Goal: Task Accomplishment & Management: Complete application form

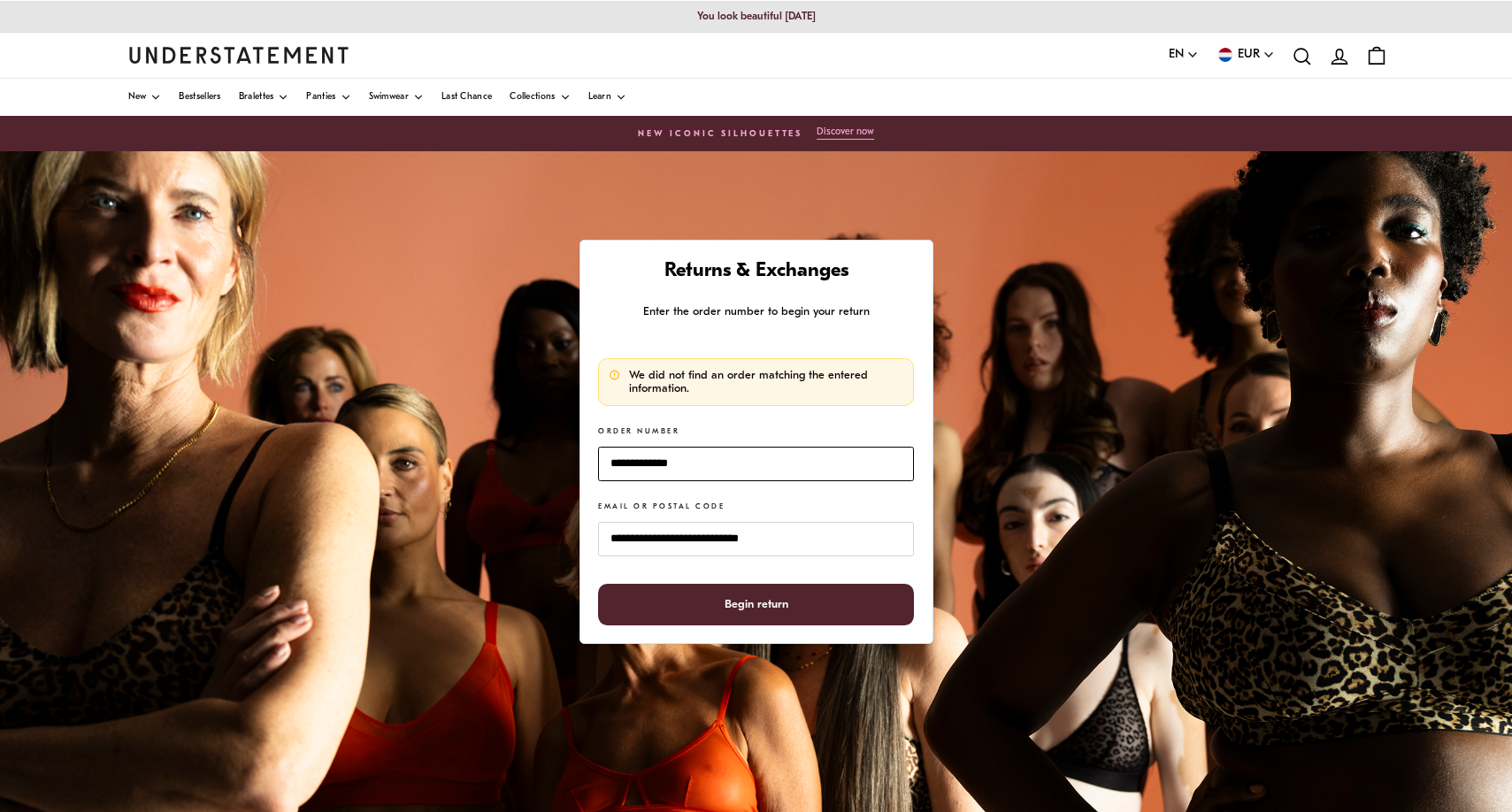
click at [644, 465] on input "**********" at bounding box center [756, 464] width 315 height 35
drag, startPoint x: 645, startPoint y: 460, endPoint x: 587, endPoint y: 456, distance: 58.1
click at [587, 458] on div "**********" at bounding box center [756, 442] width 354 height 404
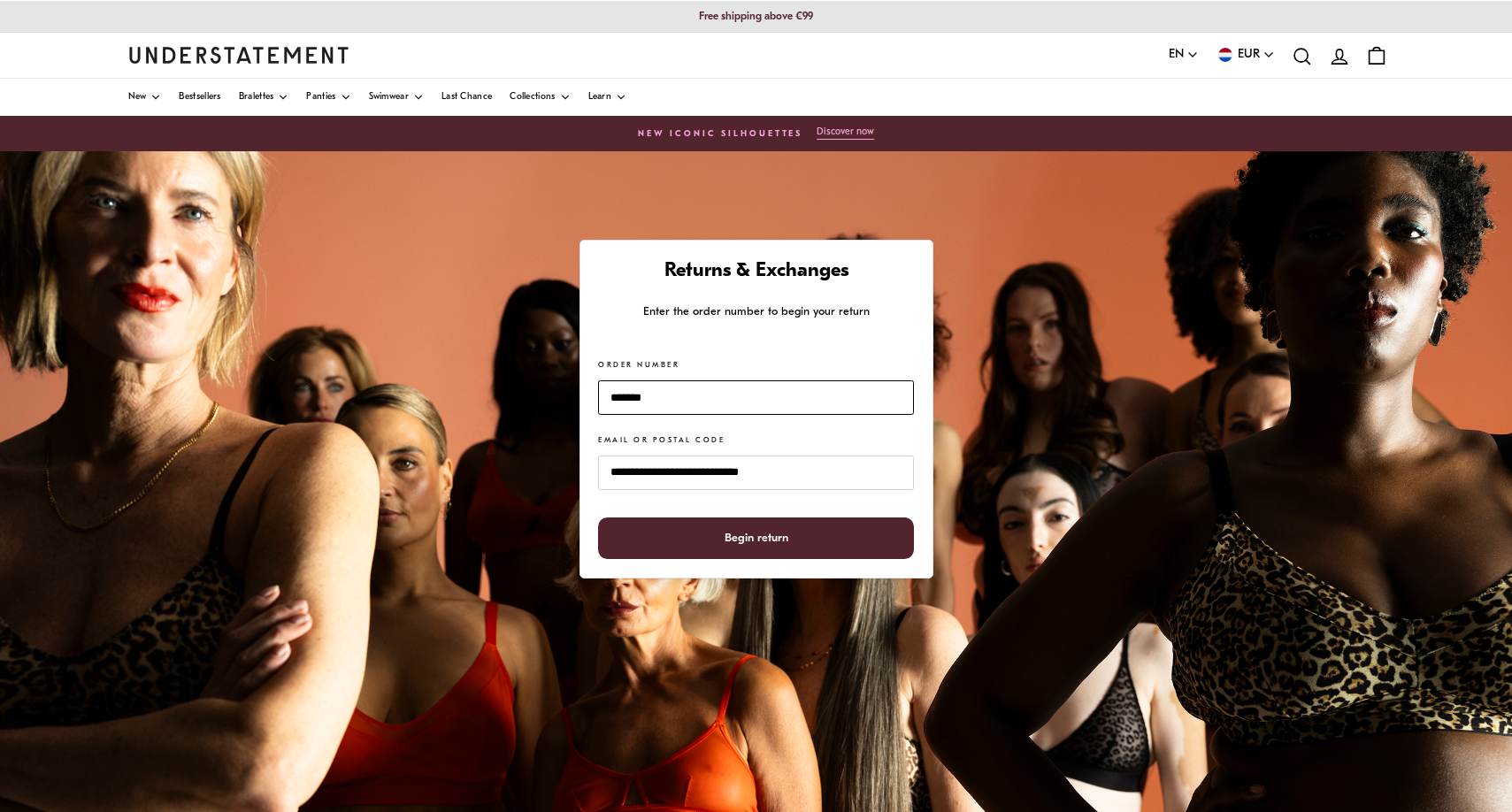
type input "*******"
click at [703, 539] on span "Begin return" at bounding box center [756, 538] width 277 height 40
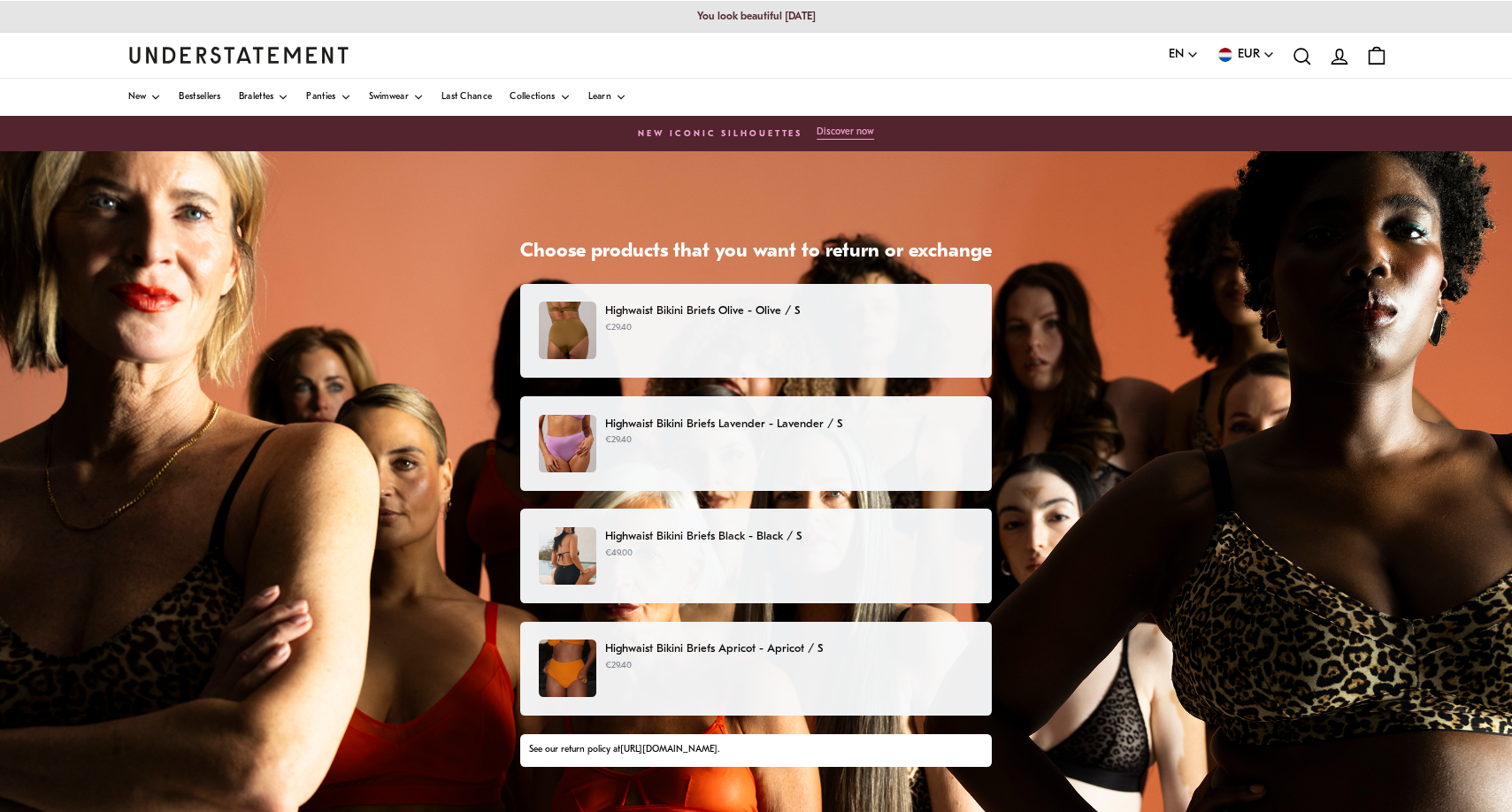
click at [923, 323] on p "€29.40" at bounding box center [789, 328] width 368 height 15
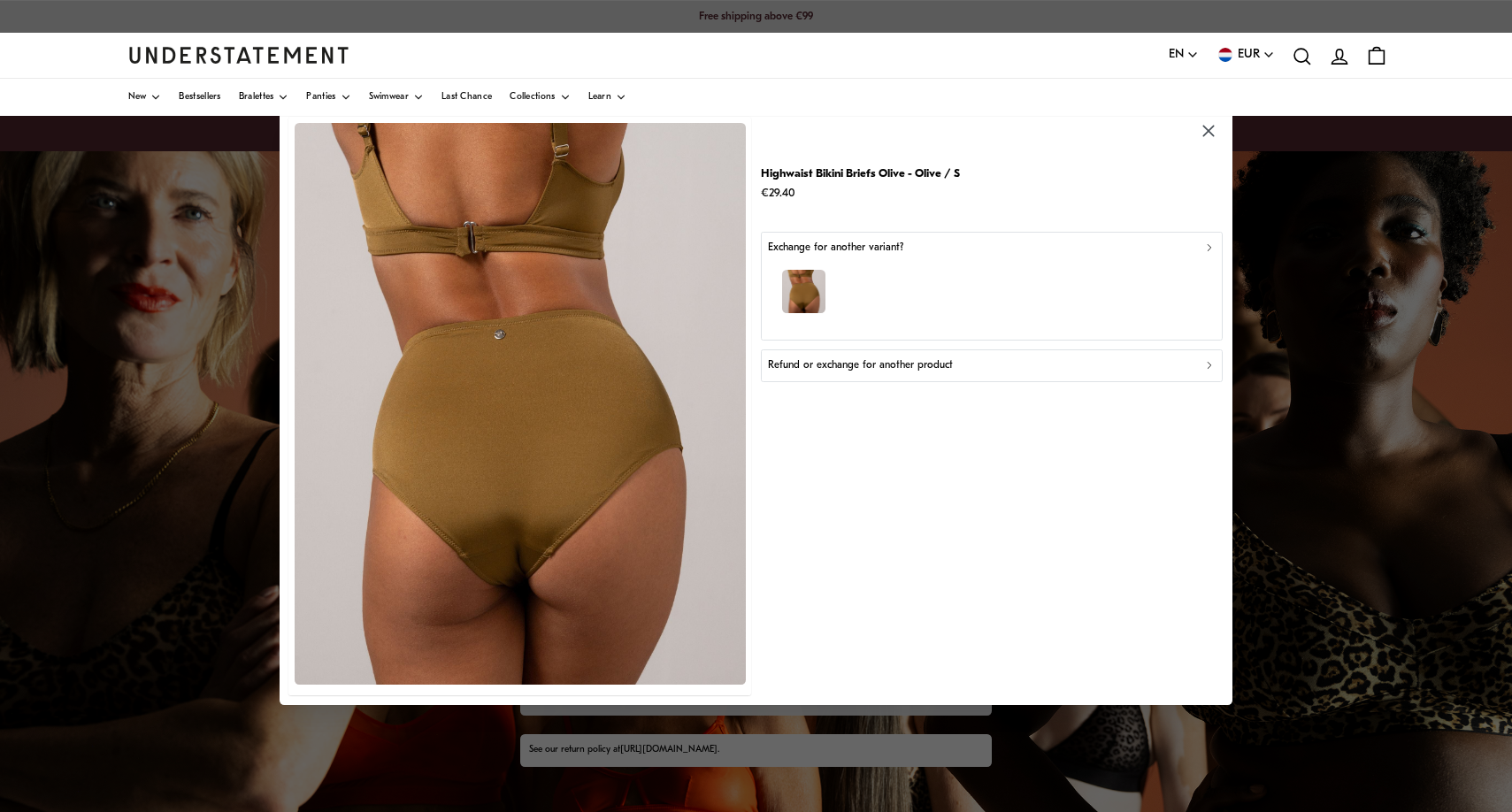
click at [917, 366] on p "Refund or exchange for another product" at bounding box center [860, 365] width 185 height 17
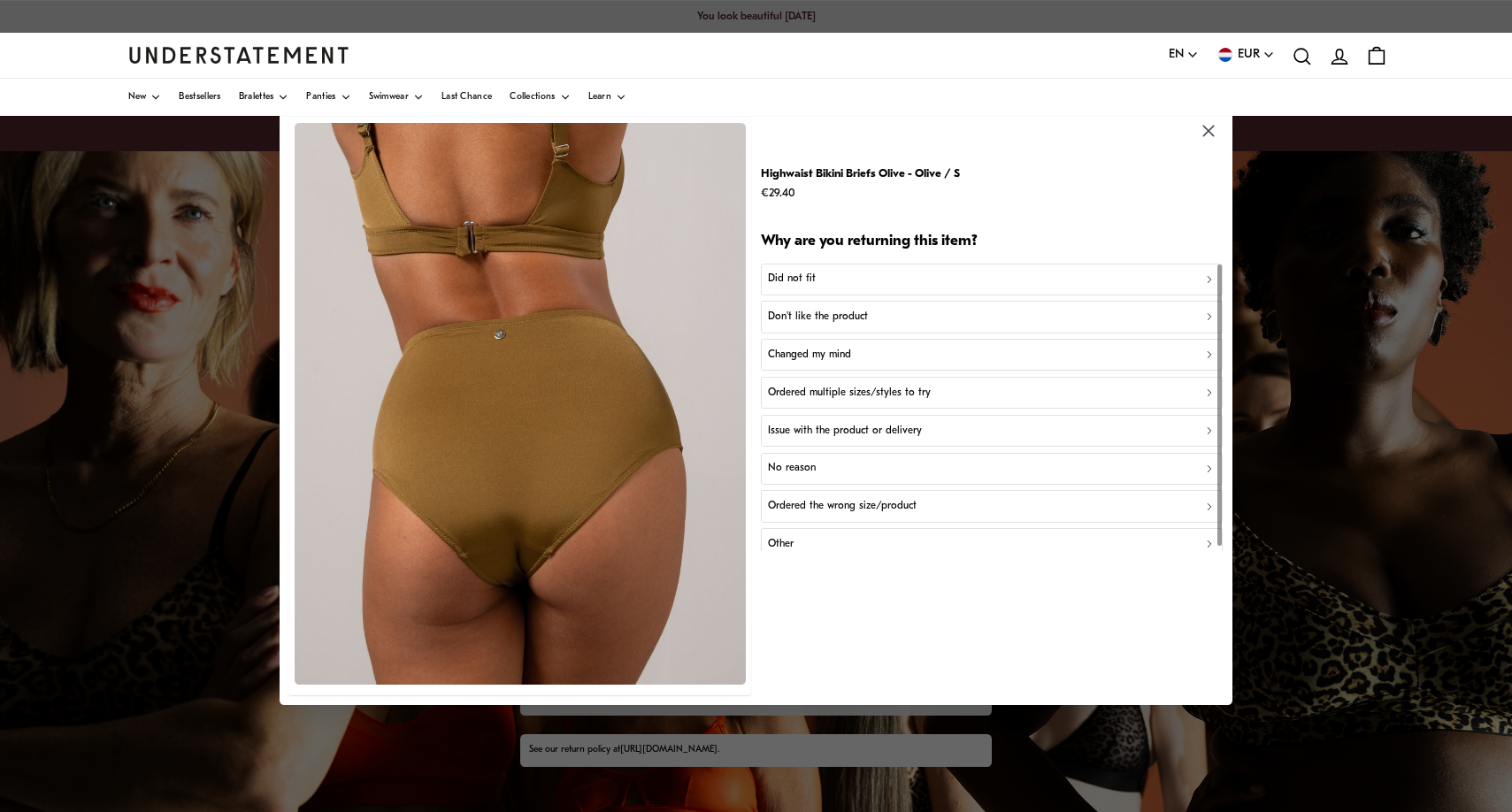
click at [814, 348] on p "Changed my mind" at bounding box center [809, 355] width 84 height 17
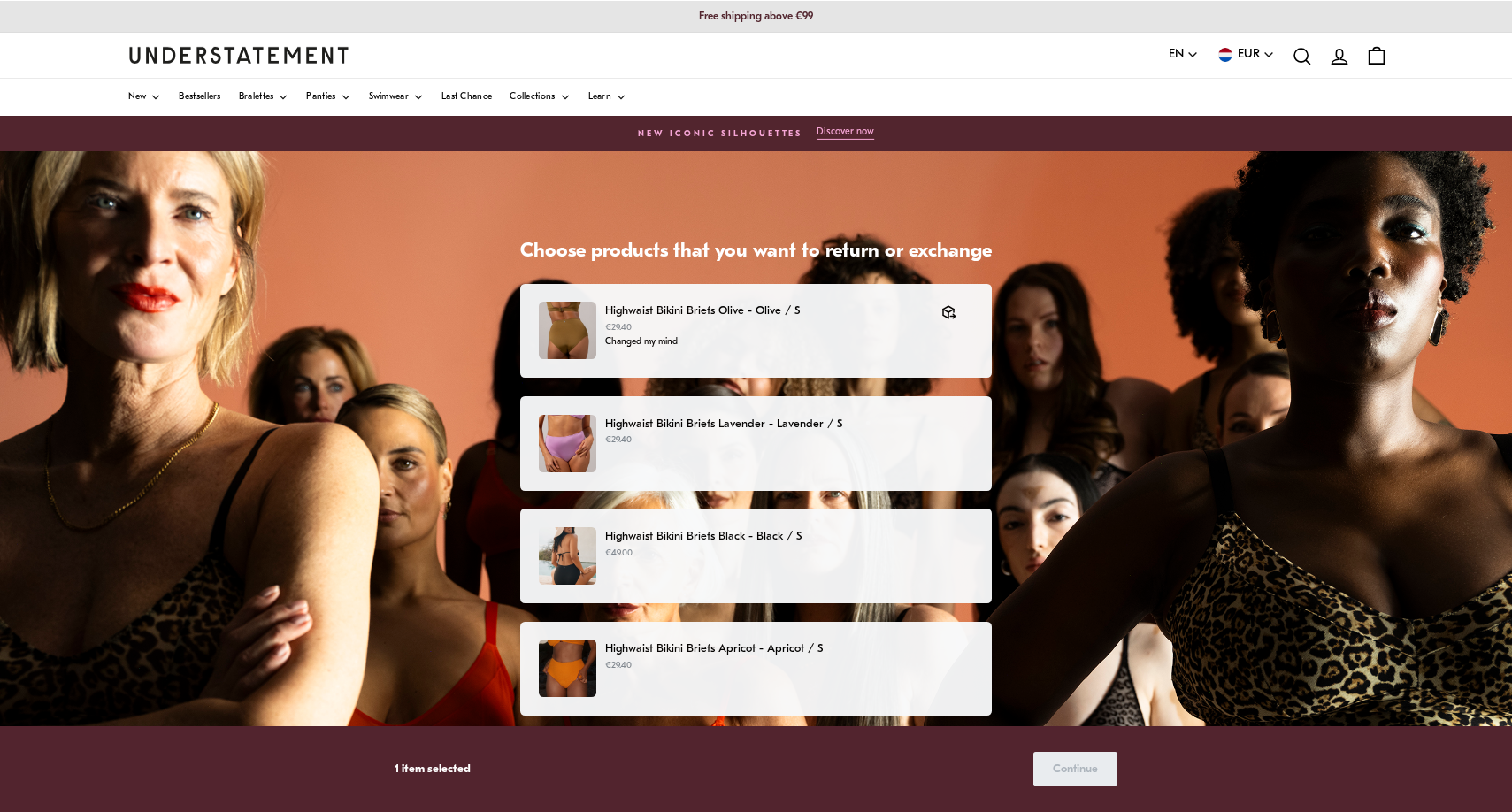
click at [698, 433] on p "€29.40" at bounding box center [789, 440] width 368 height 15
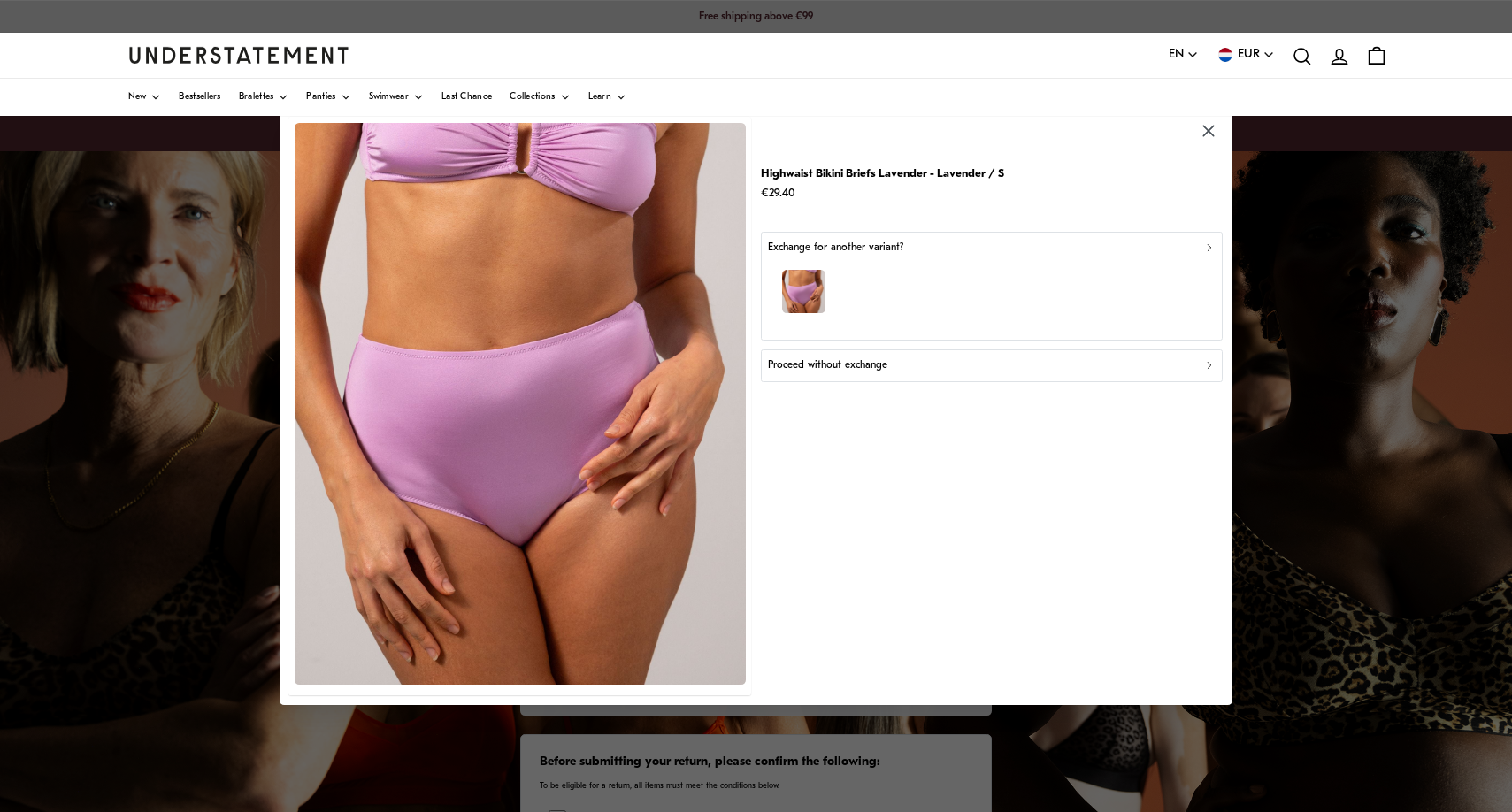
click at [843, 368] on p "Proceed without exchange" at bounding box center [827, 365] width 120 height 17
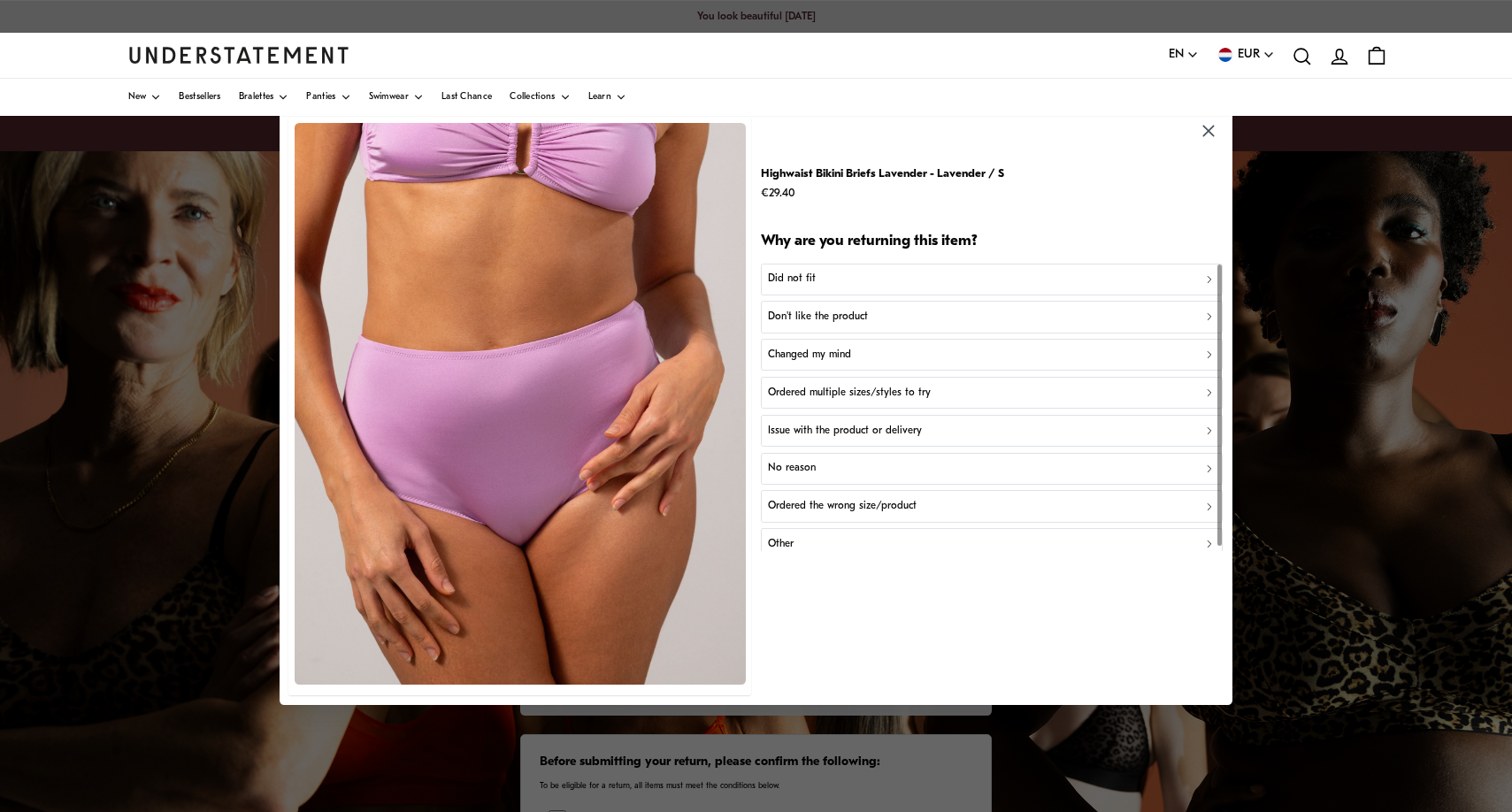
click at [801, 351] on p "Changed my mind" at bounding box center [809, 355] width 84 height 17
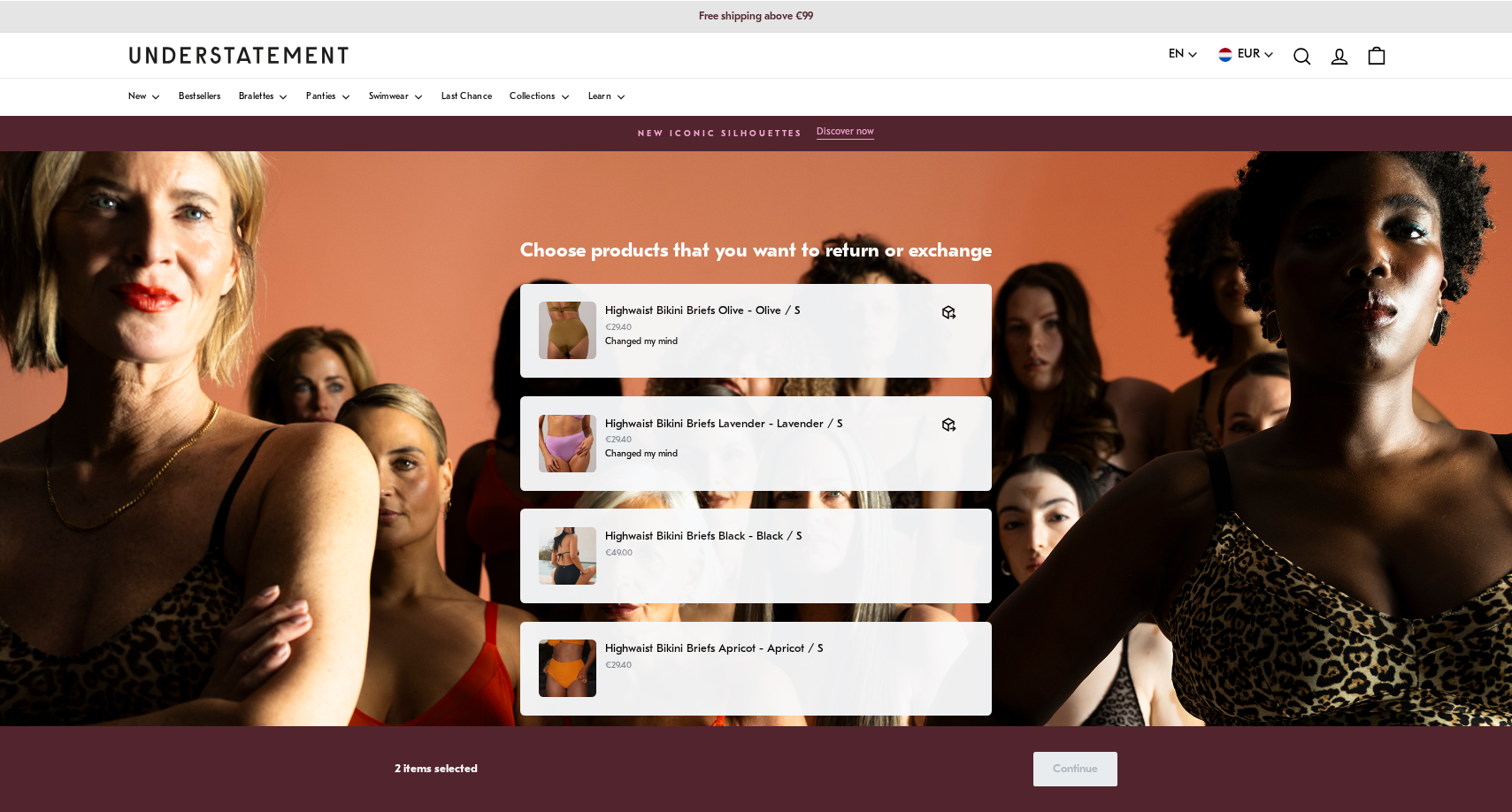
click at [923, 639] on p "Highwaist Bikini Briefs Apricot - Apricot / S" at bounding box center [789, 648] width 368 height 18
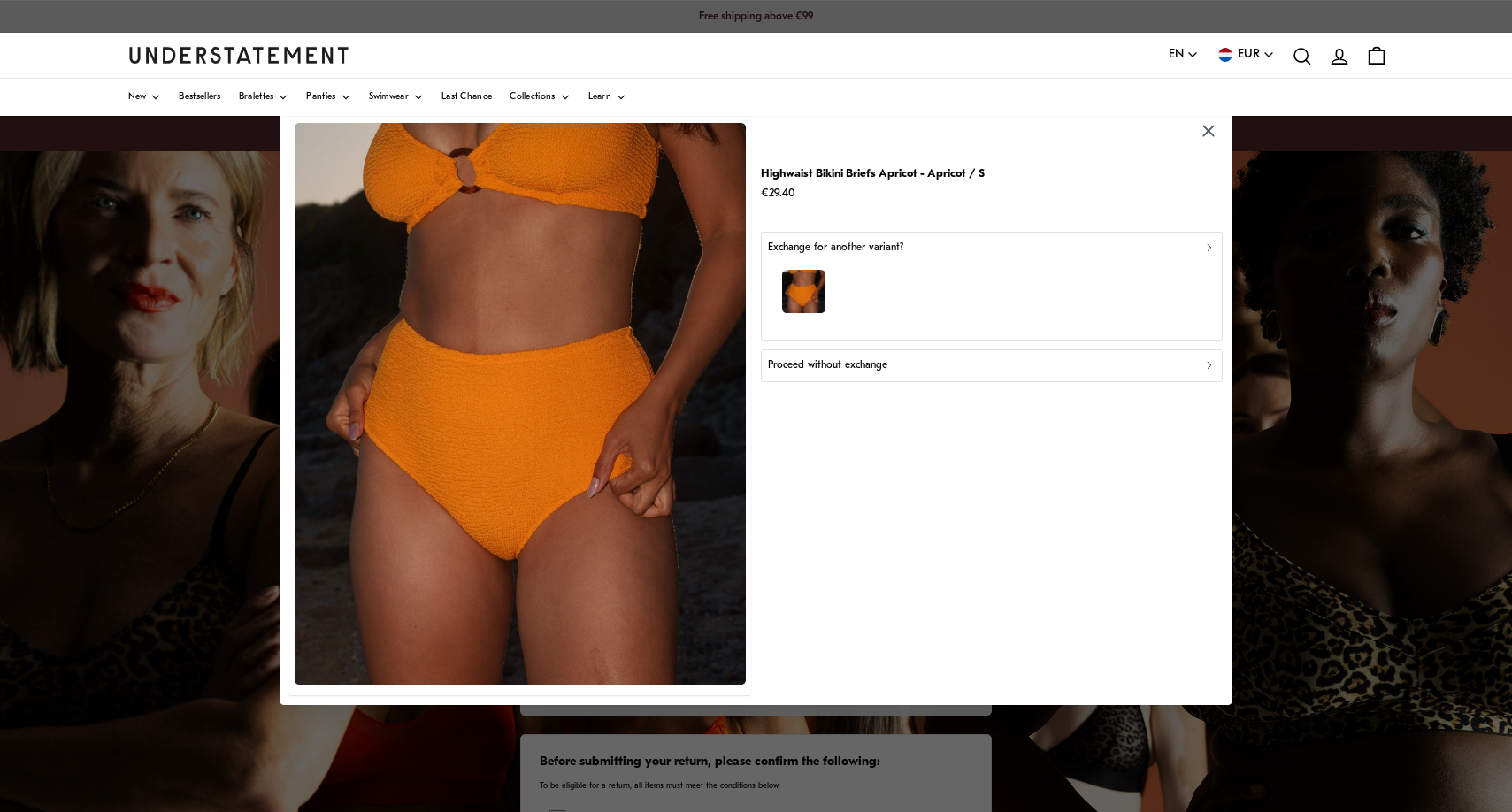
click at [804, 369] on p "Proceed without exchange" at bounding box center [827, 365] width 120 height 17
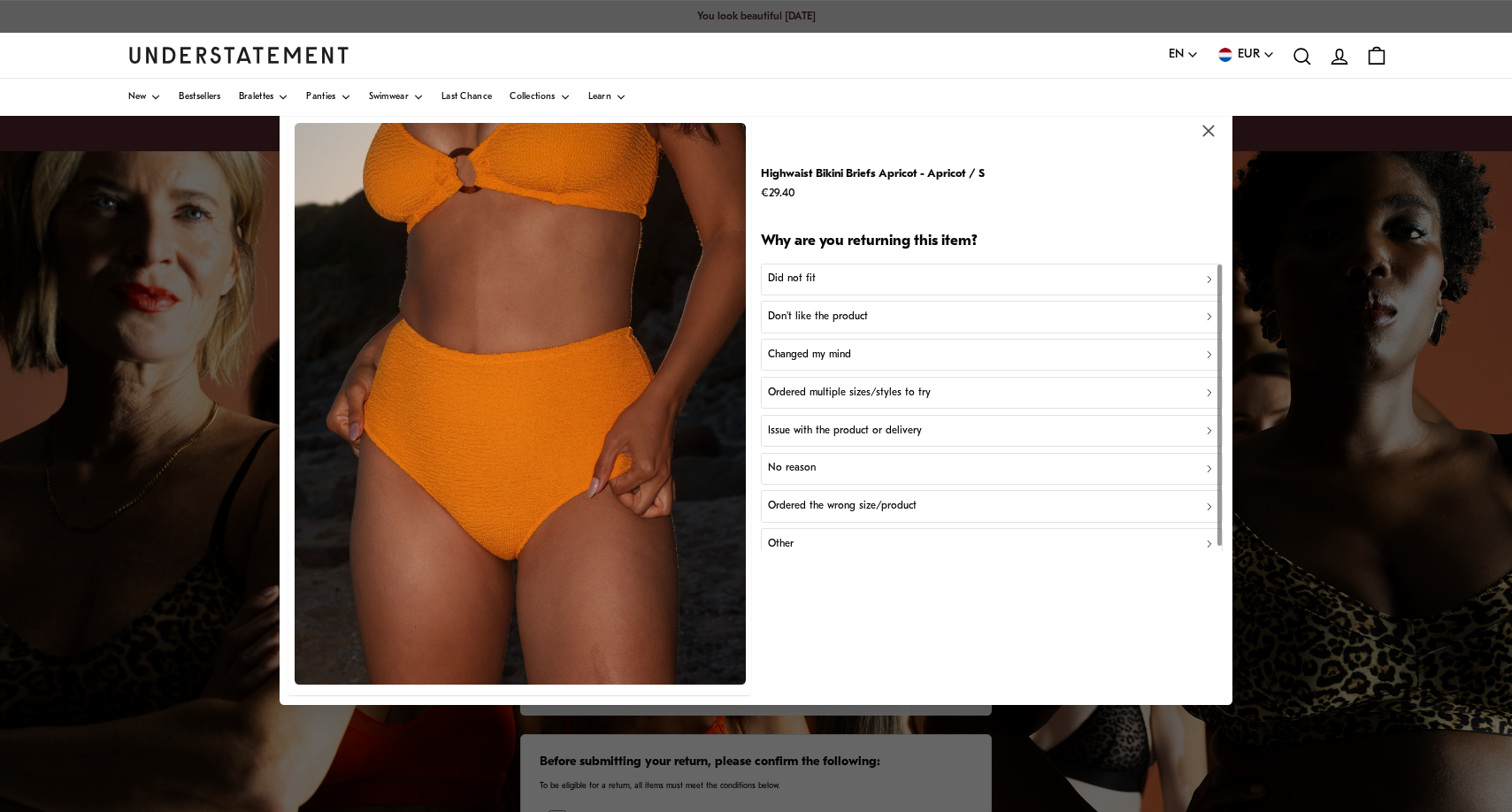
click at [805, 347] on p "Changed my mind" at bounding box center [809, 355] width 84 height 17
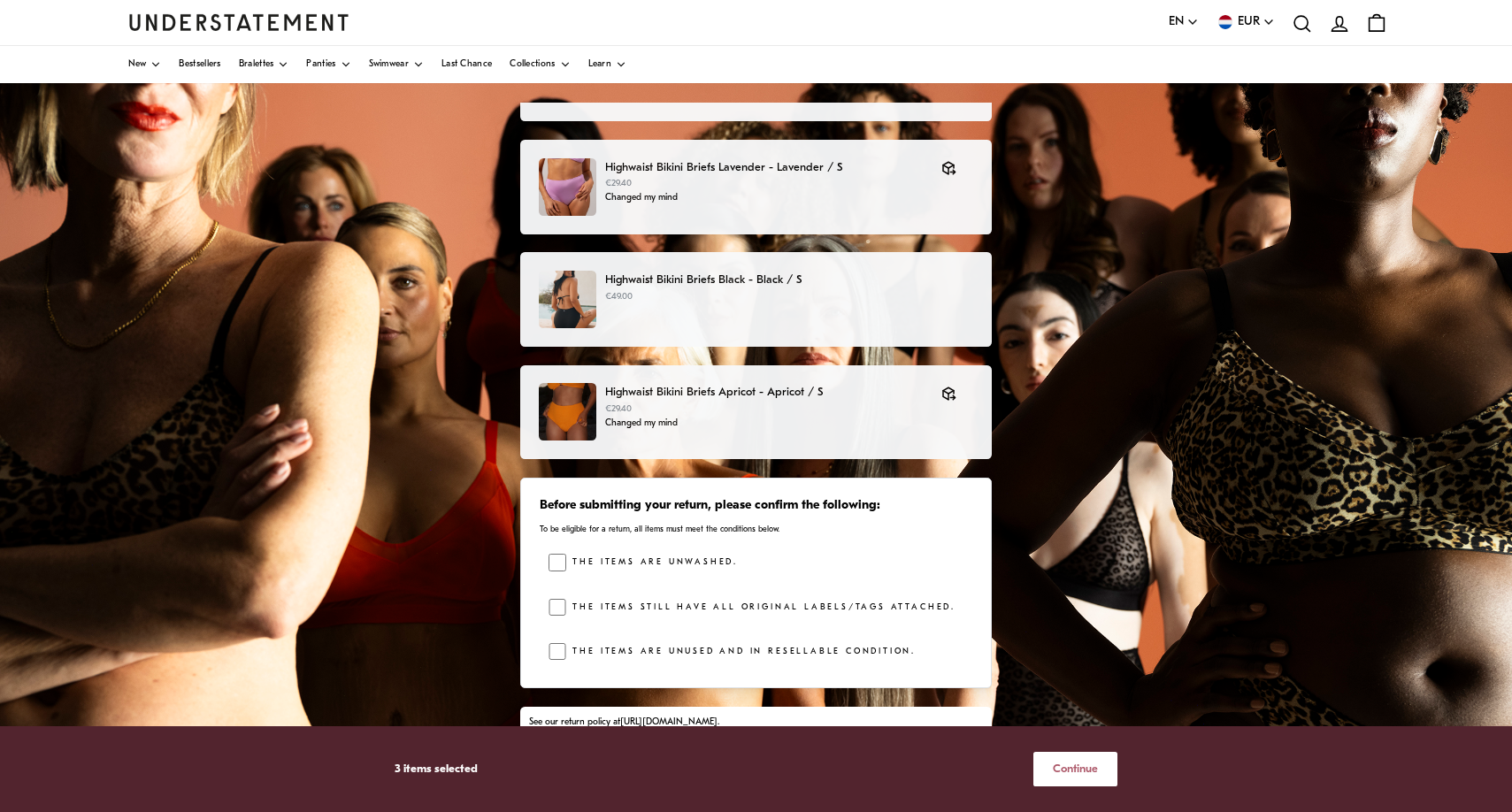
scroll to position [223, 0]
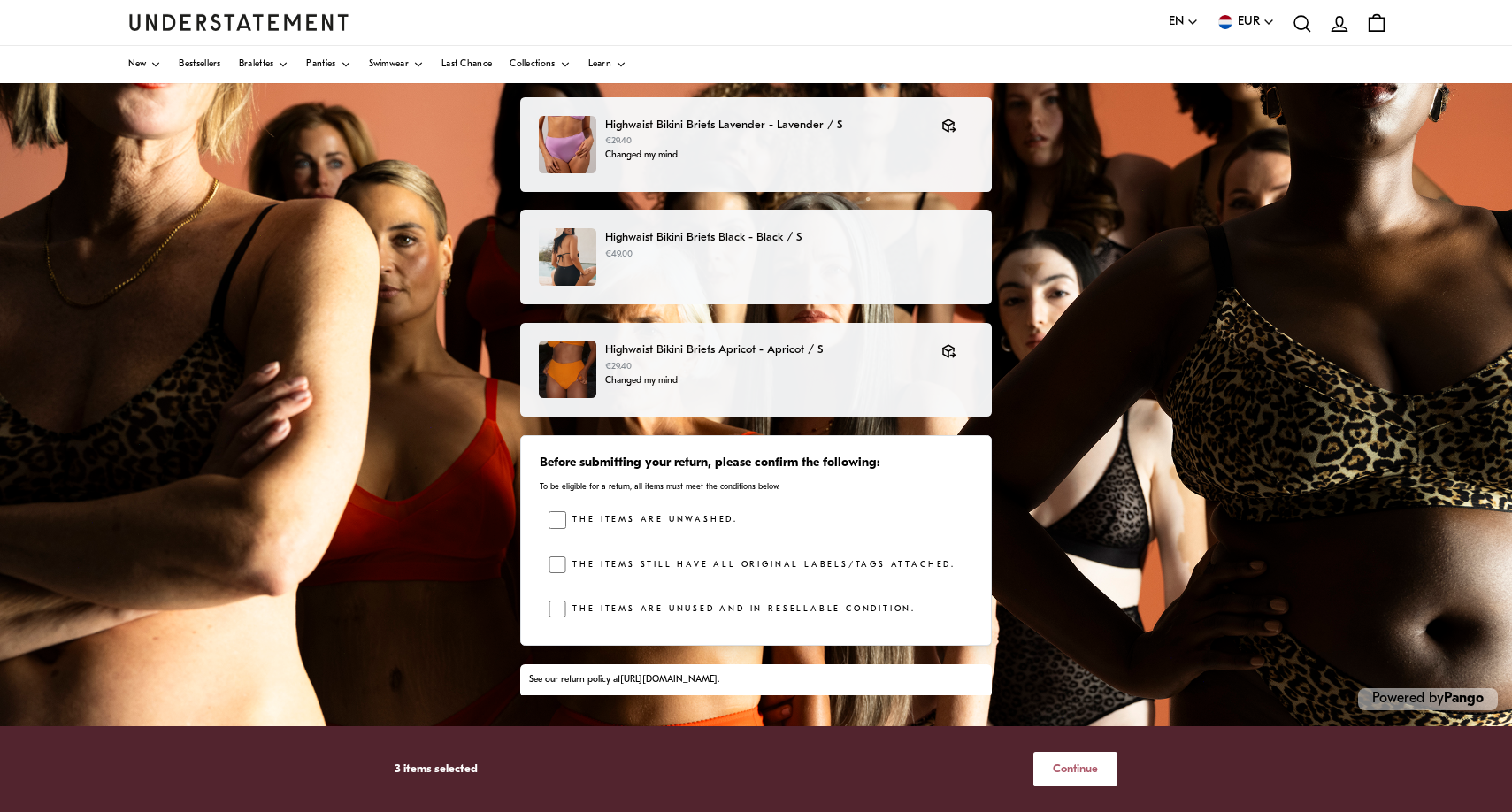
click at [1045, 764] on button "Continue" at bounding box center [1075, 769] width 84 height 35
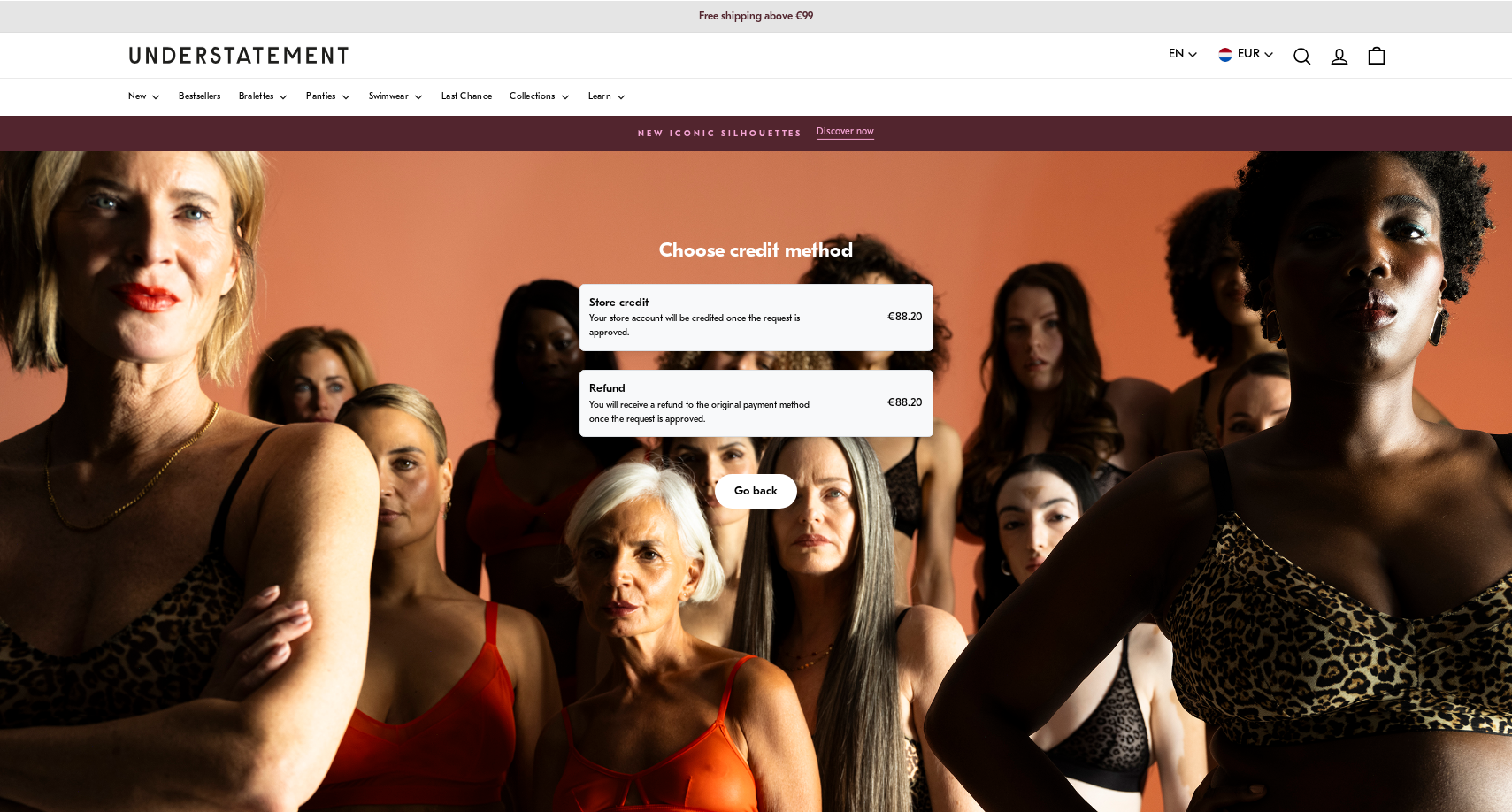
click at [763, 509] on button "Go back" at bounding box center [756, 491] width 83 height 35
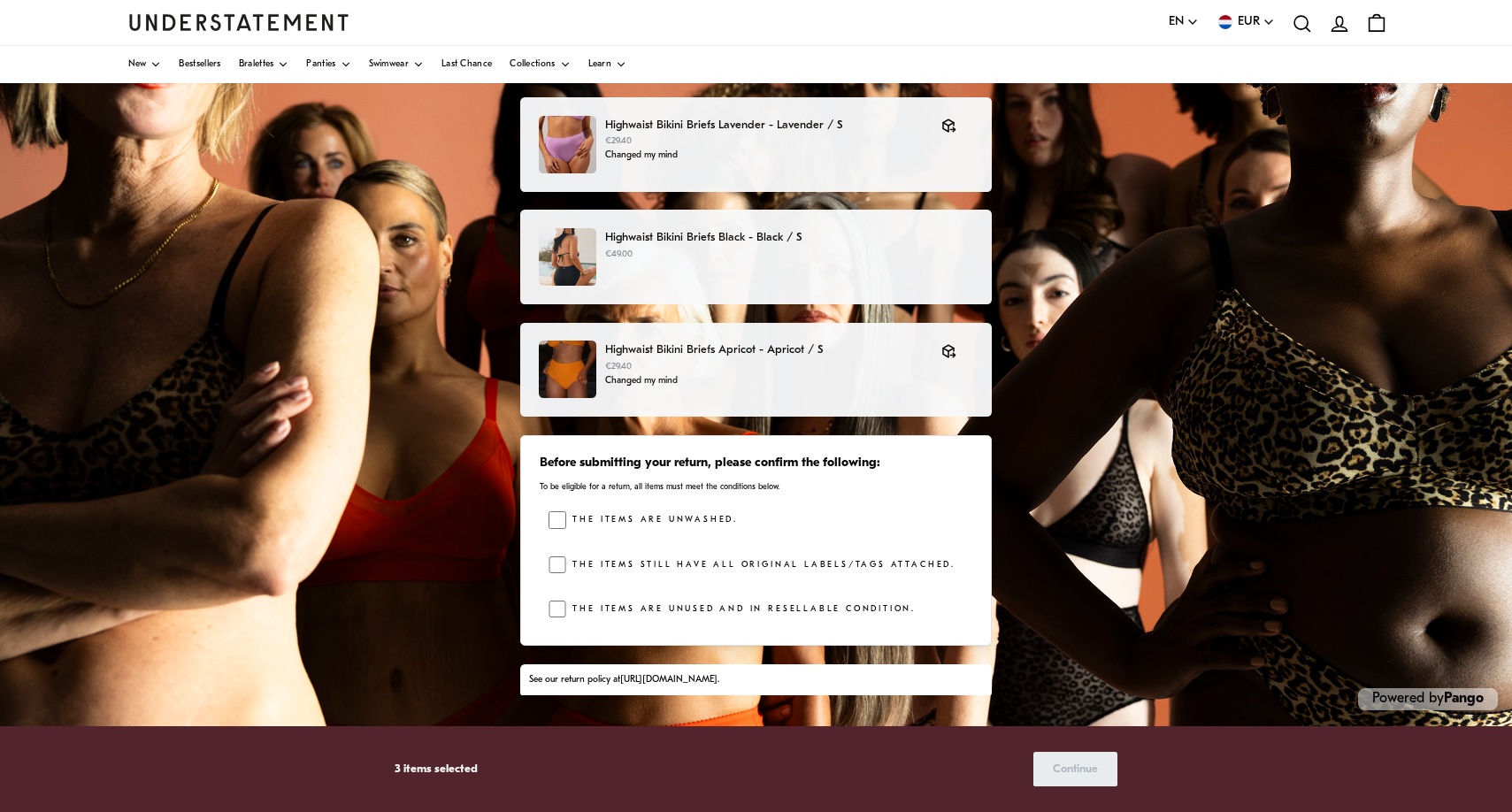
scroll to position [223, 0]
click at [549, 553] on div "The items are unwashed. The items still have all original labels/tags attached.…" at bounding box center [761, 568] width 424 height 115
click at [1044, 759] on button "Continue" at bounding box center [1075, 769] width 84 height 35
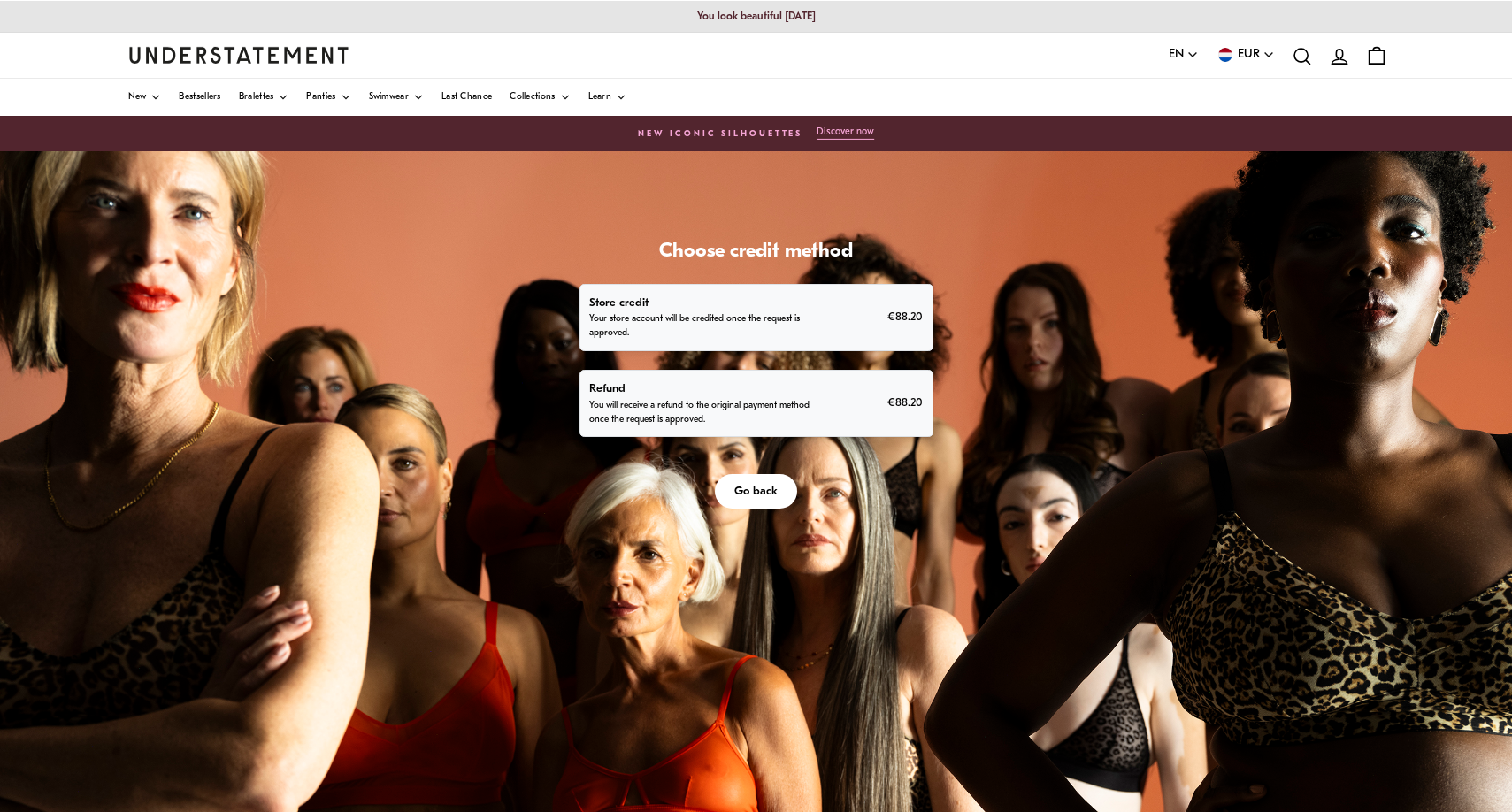
click at [814, 427] on p "You will receive a refund to the original payment method once the request is ap…" at bounding box center [701, 413] width 224 height 28
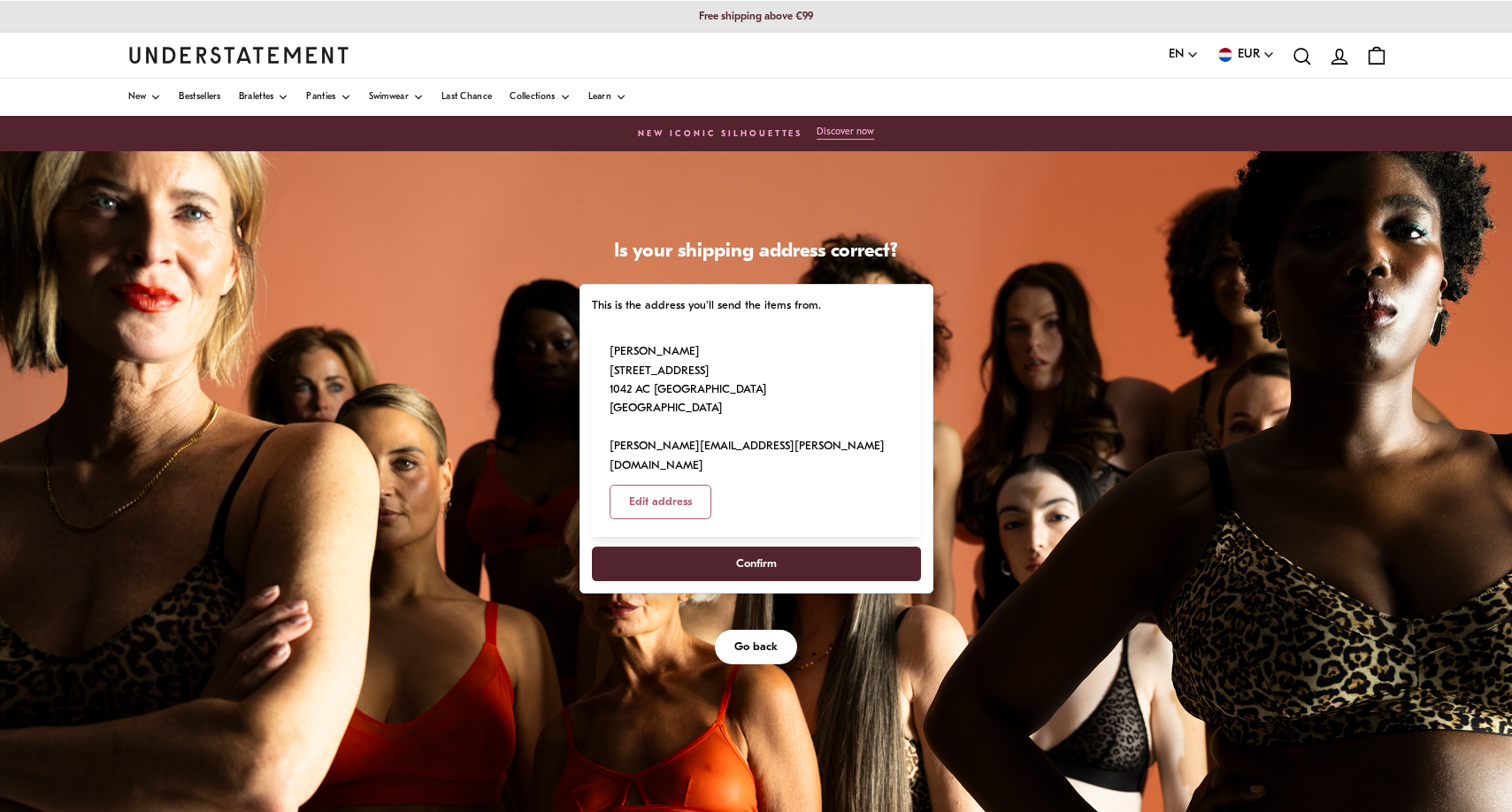
click at [873, 580] on span "Confirm" at bounding box center [755, 564] width 291 height 33
select select "**"
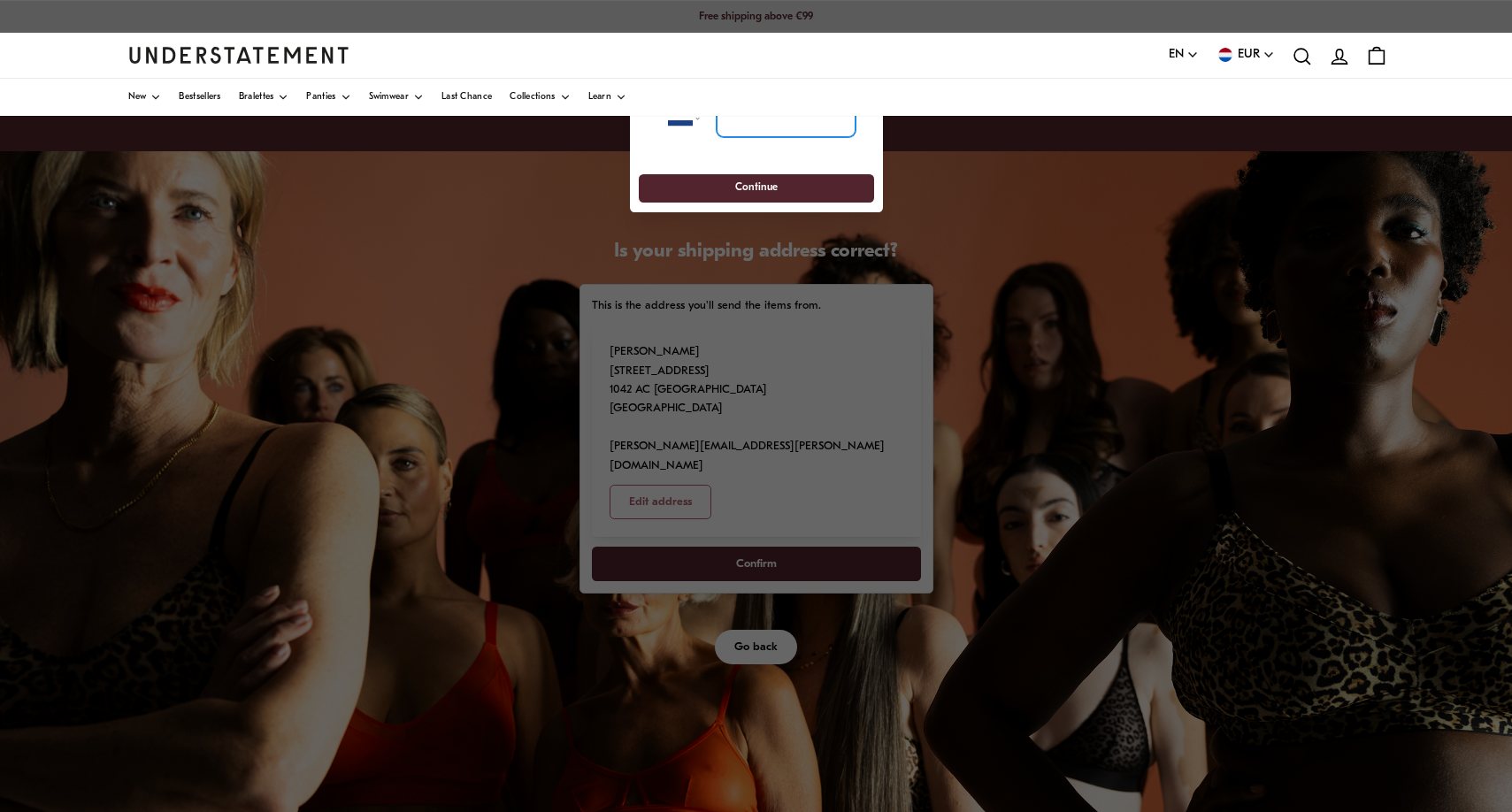
click at [746, 128] on input "tel" at bounding box center [785, 118] width 139 height 39
type input "*********"
click at [806, 192] on span "Continue" at bounding box center [756, 188] width 203 height 27
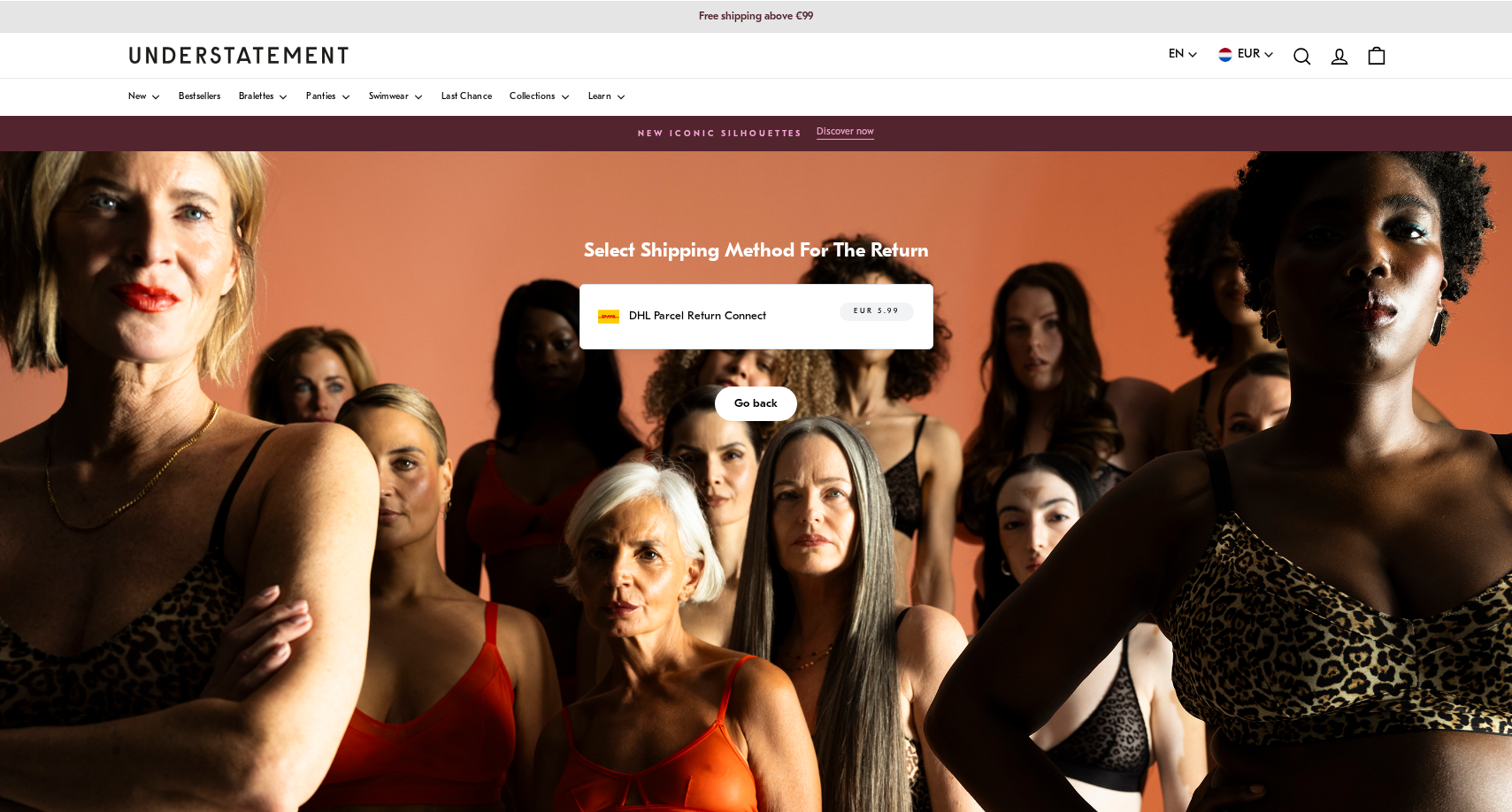
click at [759, 407] on span "Go back" at bounding box center [756, 404] width 44 height 33
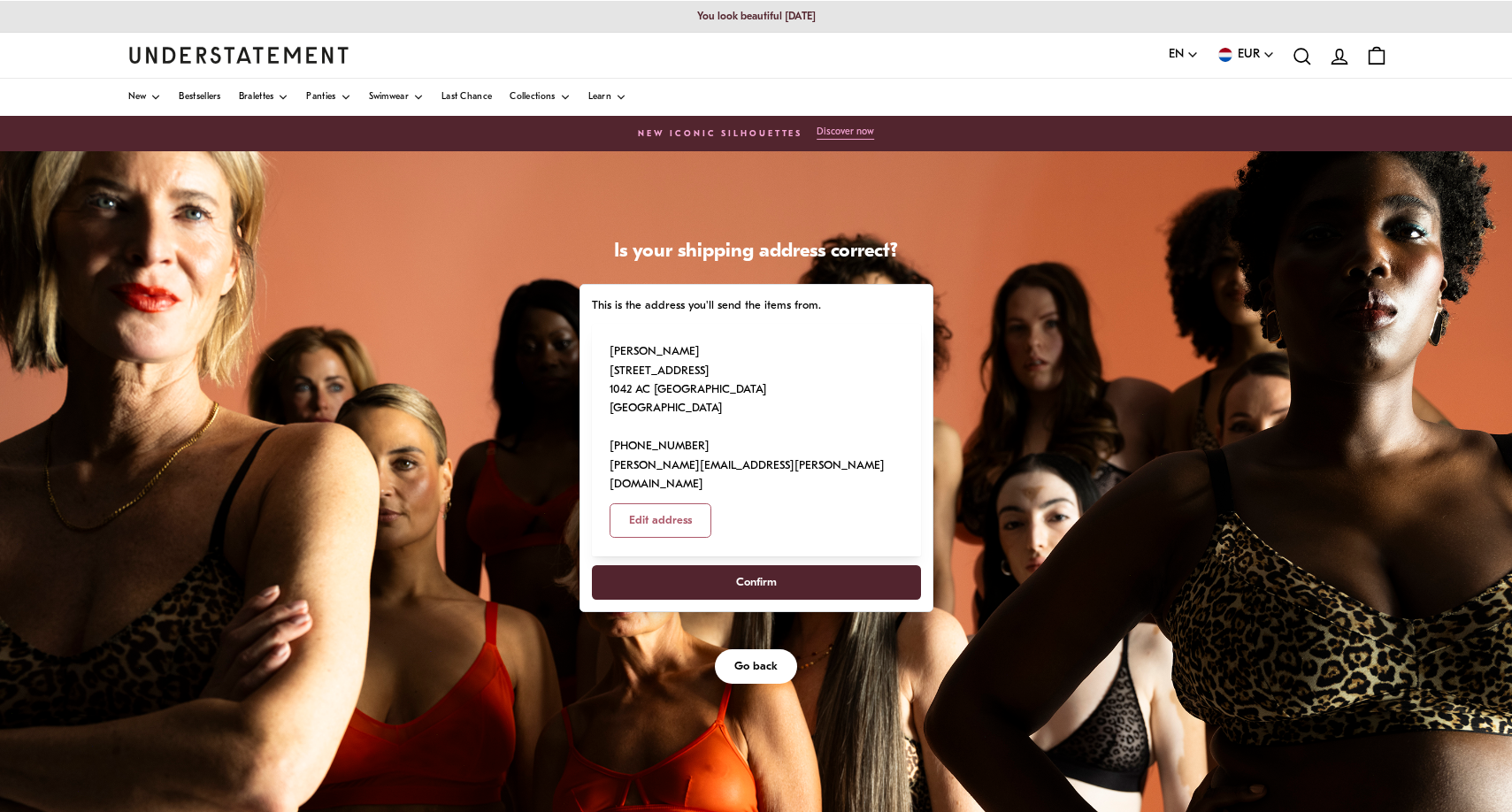
click at [875, 598] on span "Confirm" at bounding box center [755, 583] width 291 height 33
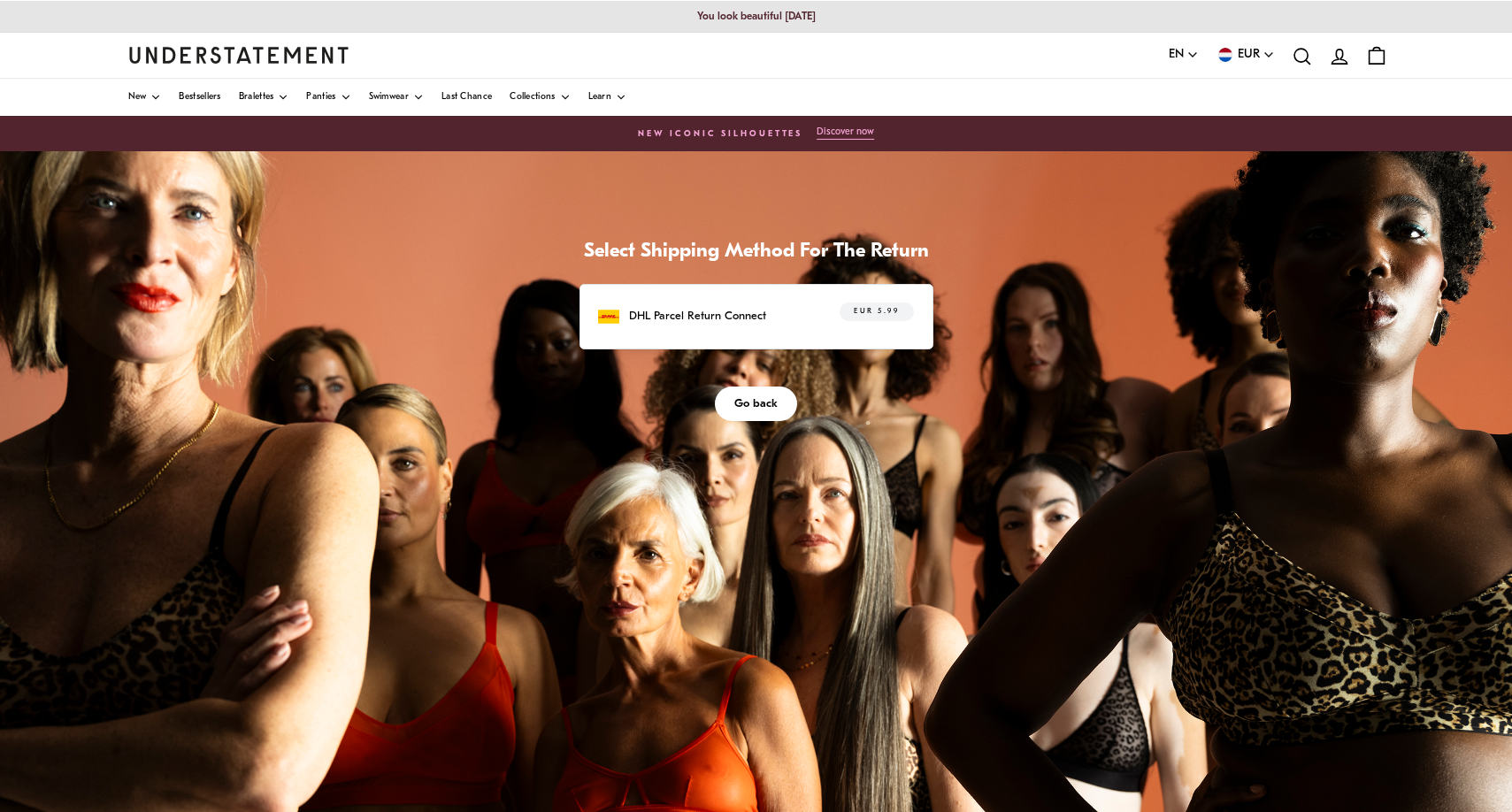
click at [913, 330] on div "DHL Parcel Return Connect EUR 5.99" at bounding box center [756, 316] width 315 height 27
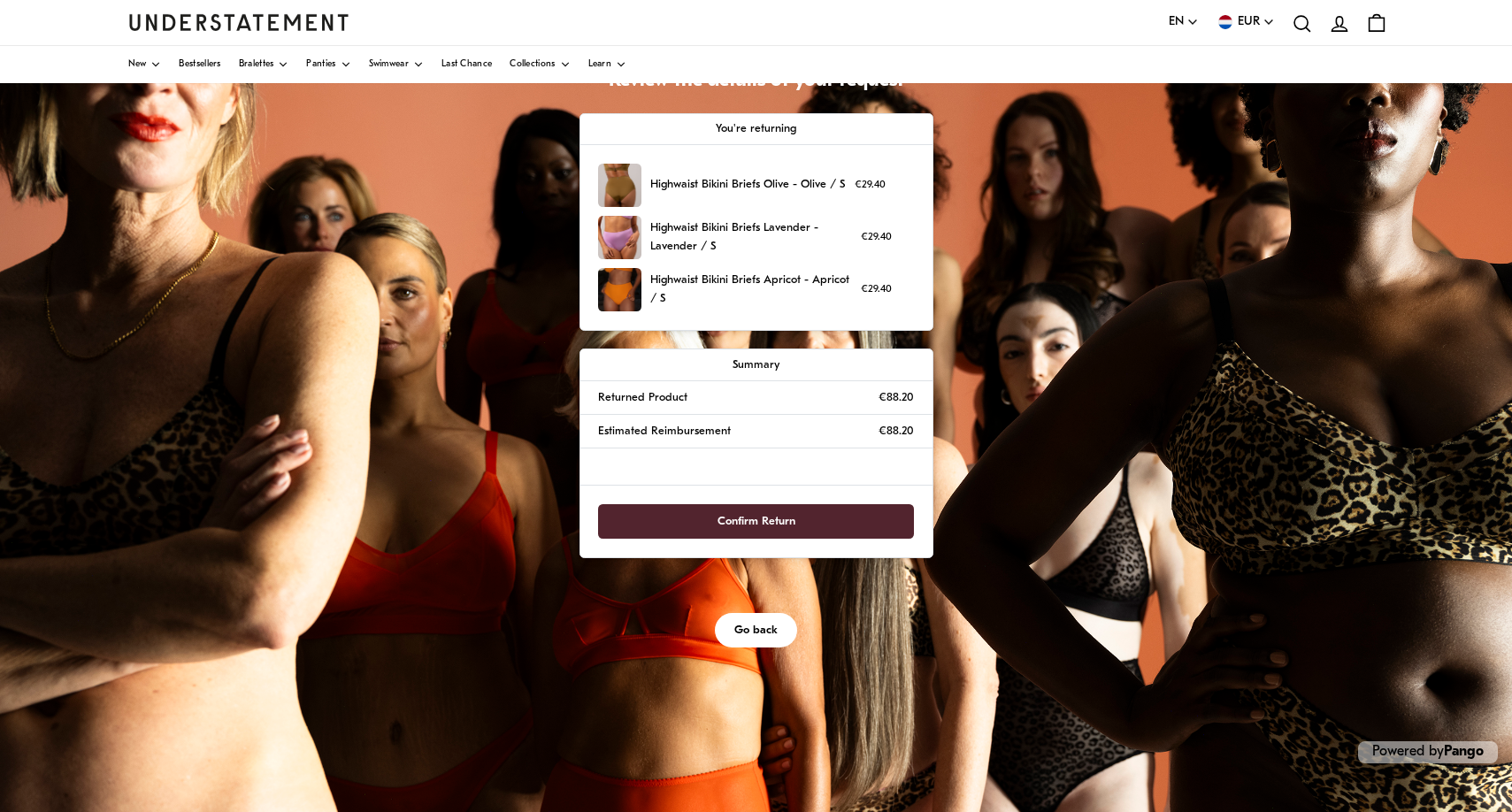
scroll to position [188, 0]
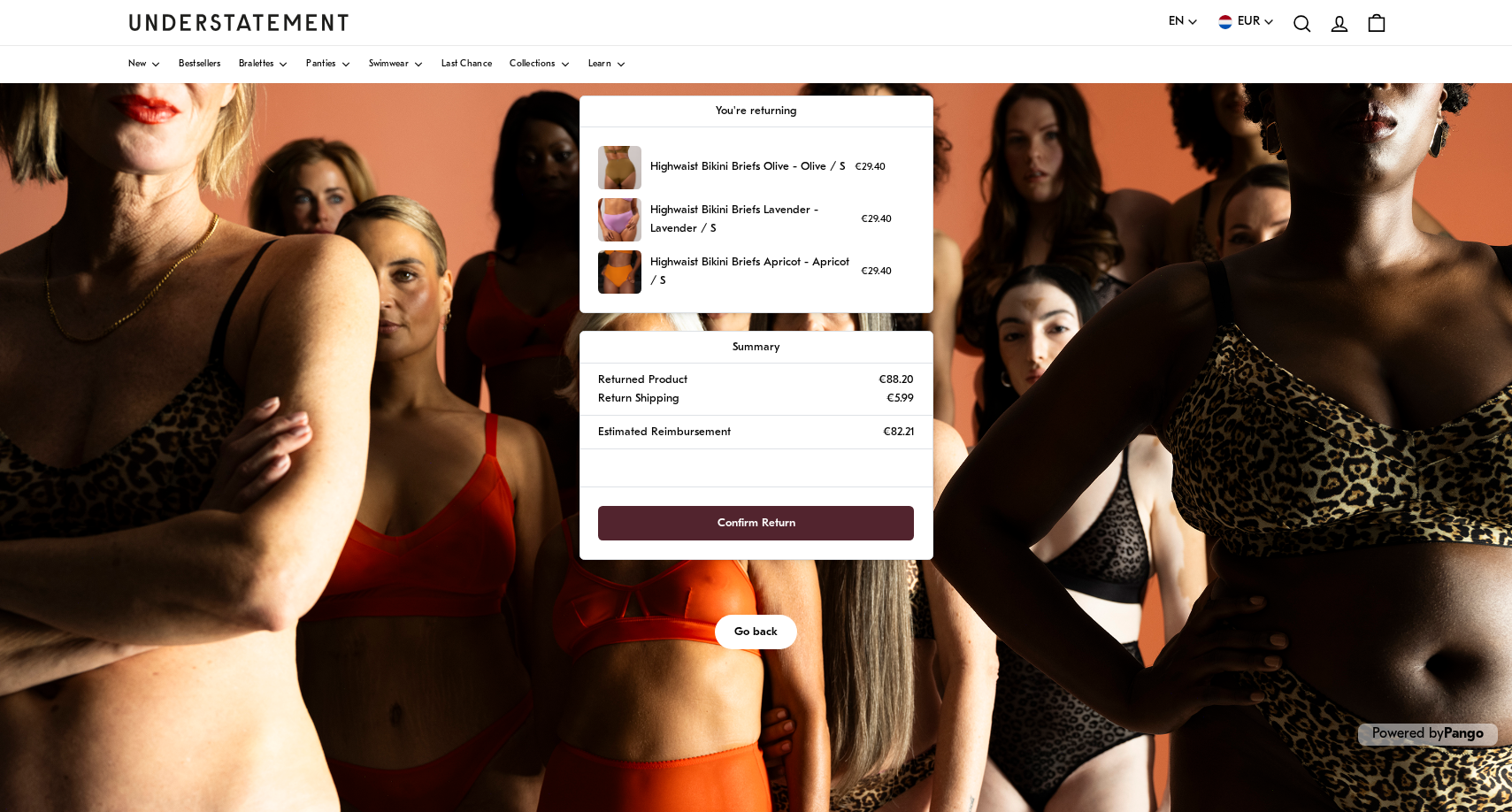
click at [796, 539] on span "Confirm Return" at bounding box center [756, 524] width 78 height 33
